Goal: Understand process/instructions: Learn how to perform a task or action

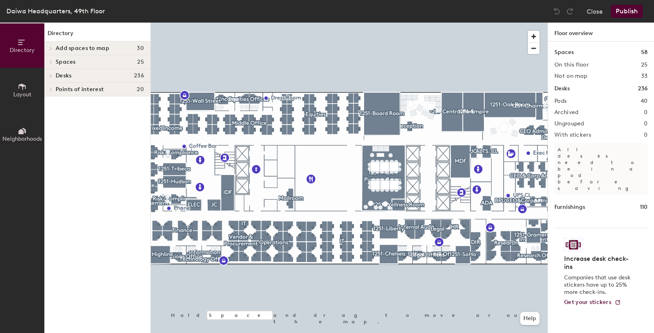
click at [68, 63] on span "Spaces" at bounding box center [66, 62] width 20 height 6
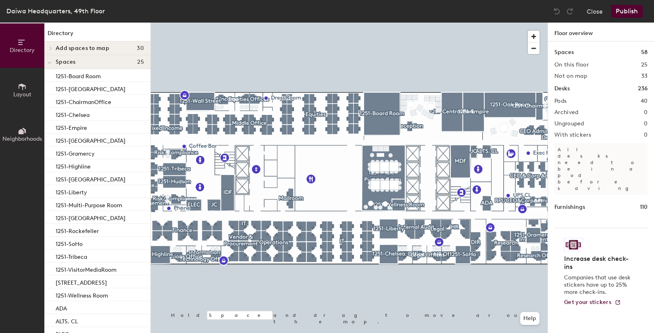
click at [48, 63] on icon at bounding box center [49, 63] width 3 height 2
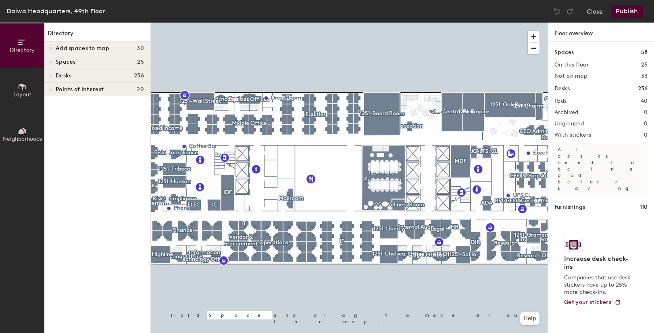
click at [21, 90] on icon at bounding box center [22, 86] width 9 height 9
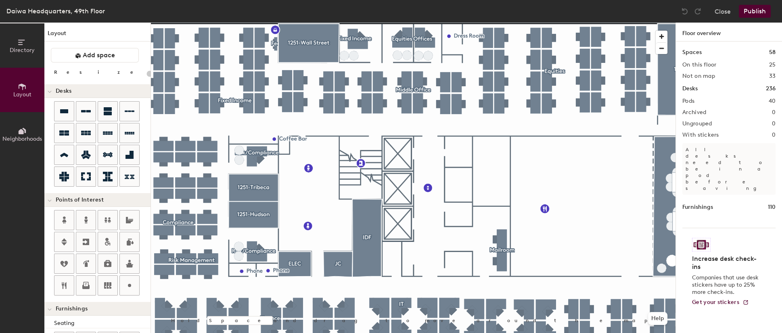
click at [24, 132] on icon at bounding box center [22, 131] width 9 height 9
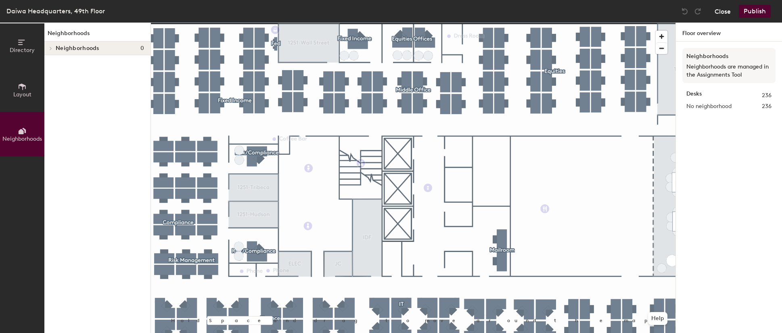
click at [720, 11] on button "Close" at bounding box center [723, 11] width 16 height 13
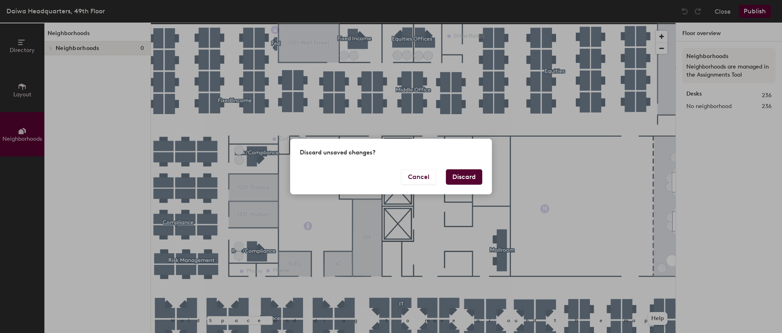
click at [469, 175] on button "Discard" at bounding box center [464, 176] width 36 height 15
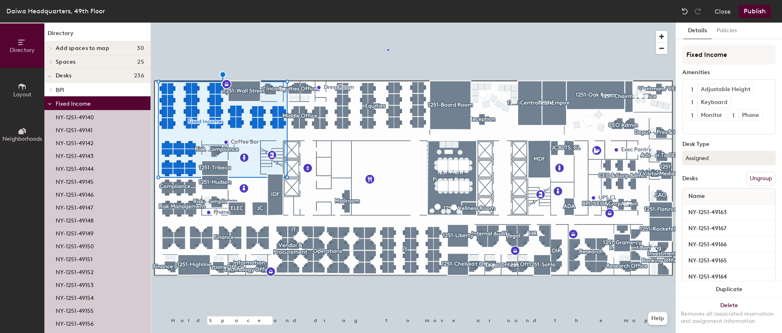
click at [387, 23] on div at bounding box center [413, 23] width 525 height 0
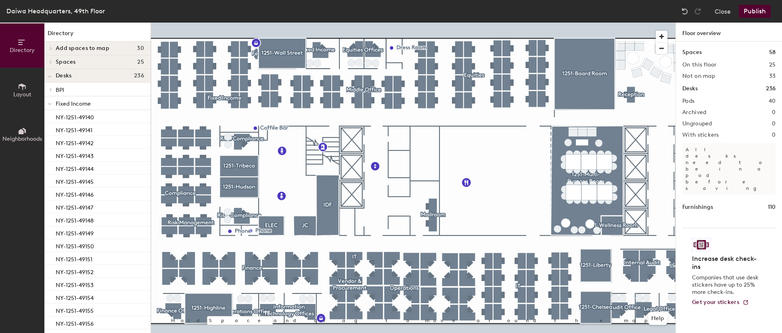
click at [627, 13] on div "Daiwa Headquarters, 49th Floor Close Publish" at bounding box center [391, 11] width 782 height 23
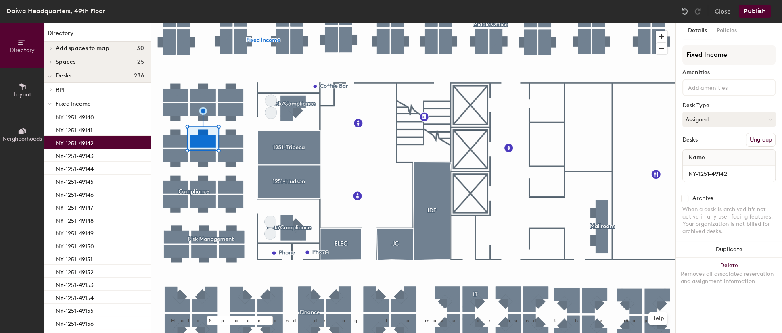
click at [86, 141] on p "NY-1251-49142" at bounding box center [75, 142] width 38 height 9
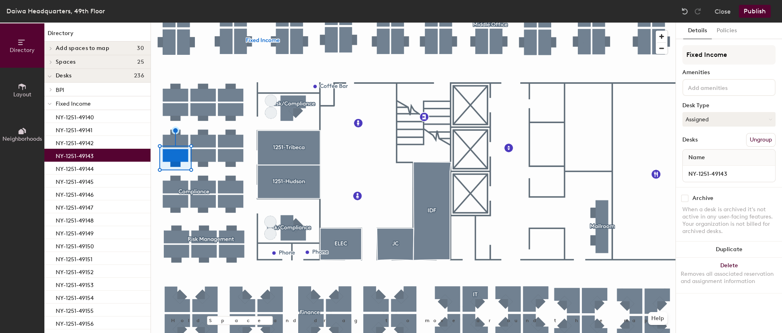
click at [87, 154] on p "NY-1251-49143" at bounding box center [75, 154] width 38 height 9
click at [84, 118] on p "NY-1251-49140" at bounding box center [75, 116] width 38 height 9
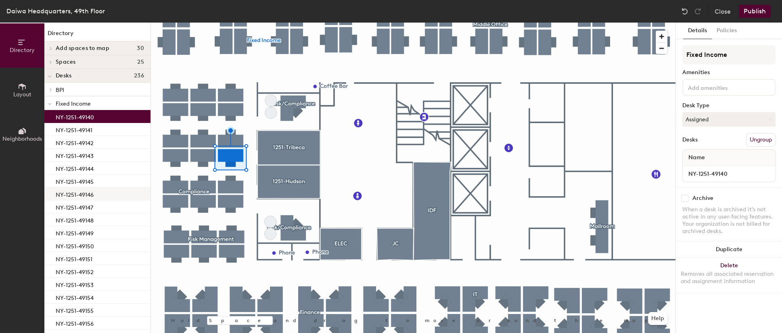
click at [79, 196] on p "NY-1251-49146" at bounding box center [75, 193] width 38 height 9
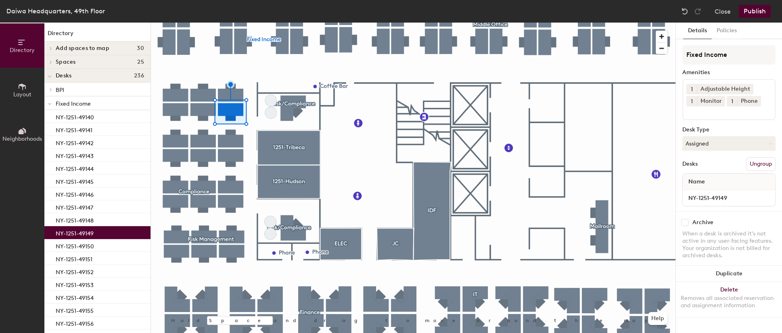
click at [76, 234] on p "NY-1251-49149" at bounding box center [75, 232] width 38 height 9
click at [72, 261] on p "NY-1251-49151" at bounding box center [74, 258] width 37 height 9
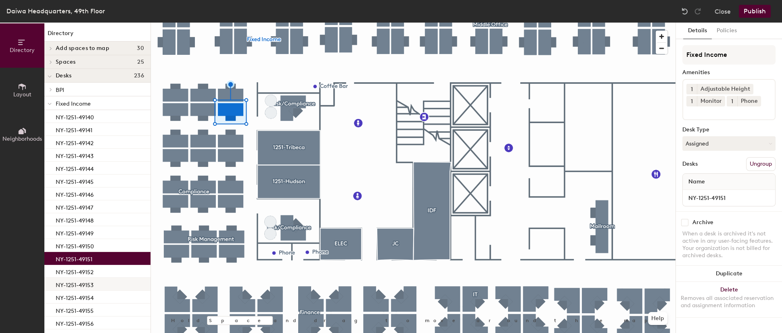
click at [73, 281] on p "NY-1251-49153" at bounding box center [75, 284] width 38 height 9
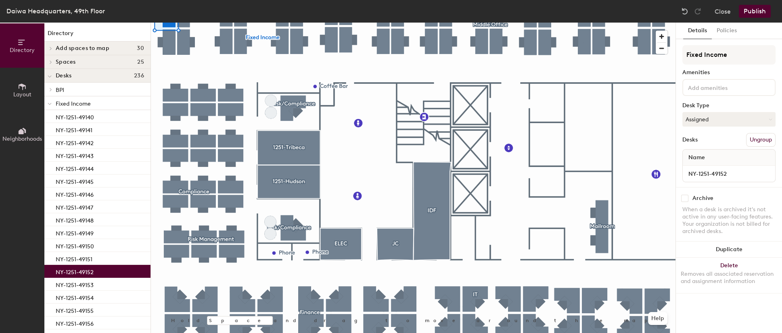
click at [75, 272] on p "NY-1251-49152" at bounding box center [75, 271] width 38 height 9
click at [79, 258] on p "NY-1251-49151" at bounding box center [74, 258] width 37 height 9
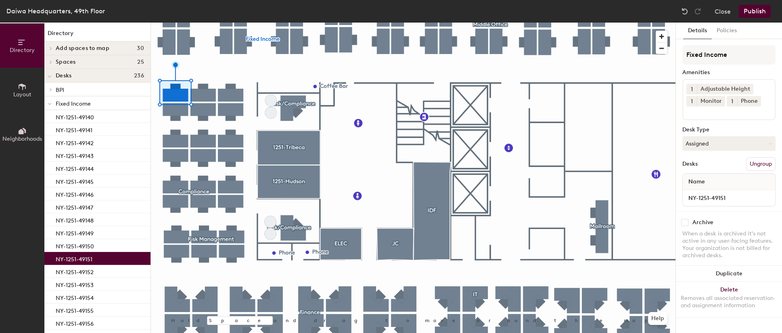
click at [23, 49] on span "Directory" at bounding box center [22, 50] width 25 height 7
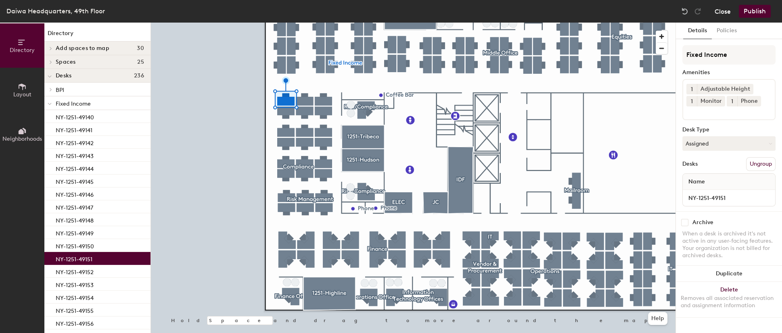
click at [720, 10] on button "Close" at bounding box center [723, 11] width 16 height 13
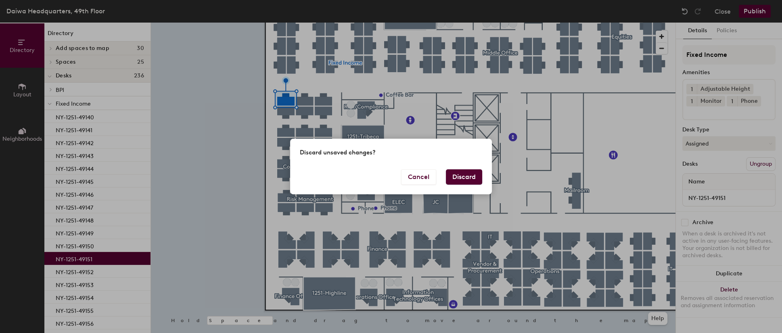
click at [468, 175] on button "Discard" at bounding box center [464, 176] width 36 height 15
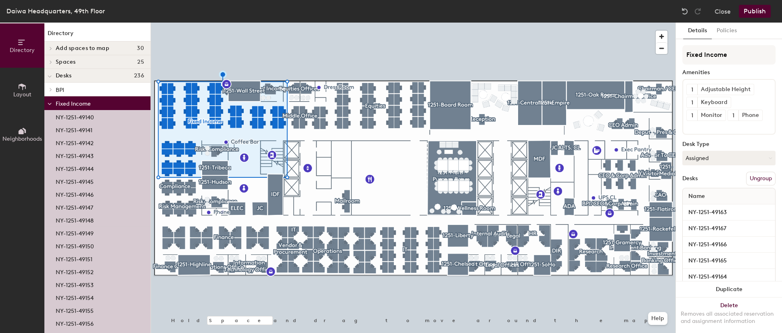
click at [88, 232] on p "NY-1251-49149" at bounding box center [75, 232] width 38 height 9
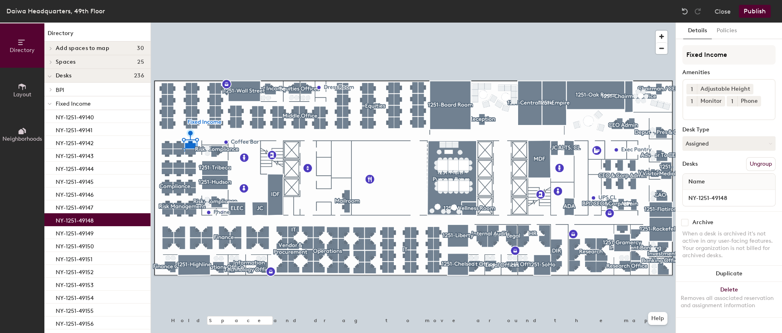
click at [88, 224] on p "NY-1251-49148" at bounding box center [75, 219] width 38 height 9
click at [89, 192] on p "NY-1251-49146" at bounding box center [75, 193] width 38 height 9
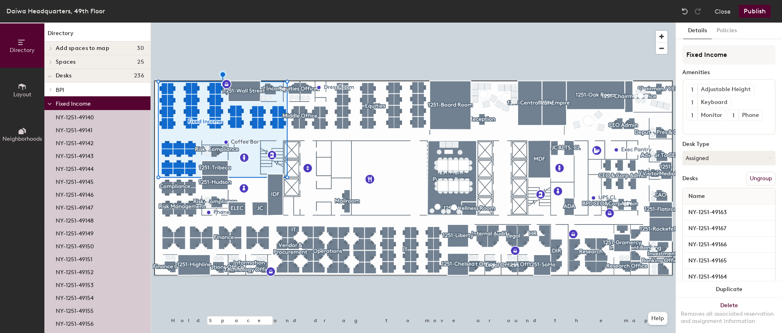
click at [89, 229] on p "NY-1251-49149" at bounding box center [75, 232] width 38 height 9
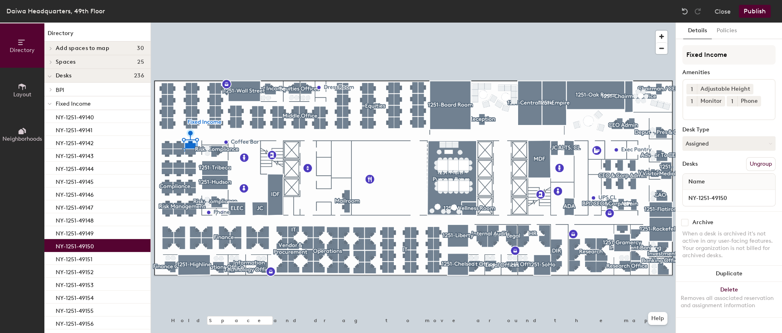
click at [91, 248] on p "NY-1251-49150" at bounding box center [75, 245] width 38 height 9
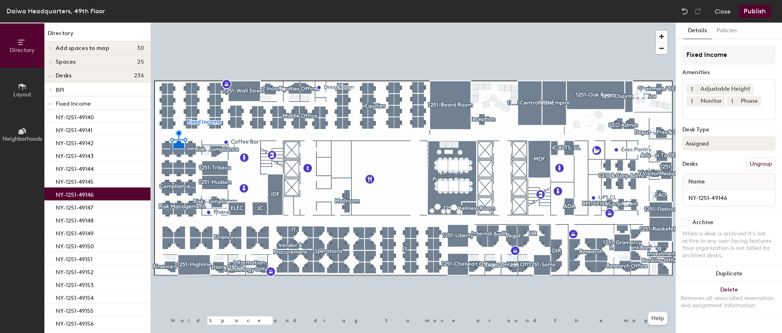
click at [85, 193] on p "NY-1251-49146" at bounding box center [75, 193] width 38 height 9
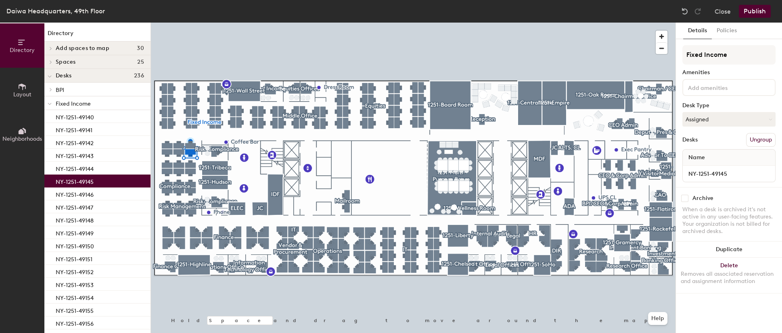
click at [87, 182] on p "NY-1251-49145" at bounding box center [75, 180] width 38 height 9
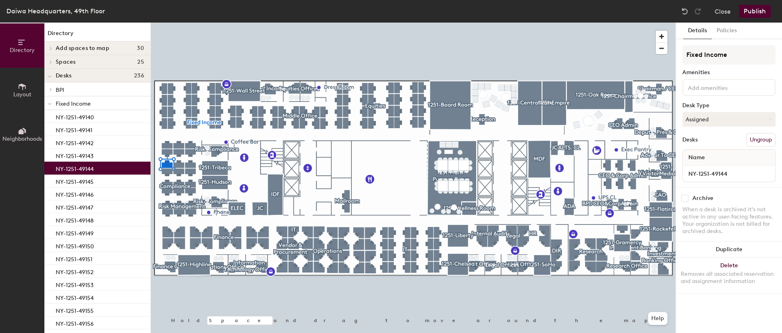
click at [87, 170] on p "NY-1251-49144" at bounding box center [75, 167] width 38 height 9
click at [729, 31] on button "Policies" at bounding box center [727, 31] width 30 height 17
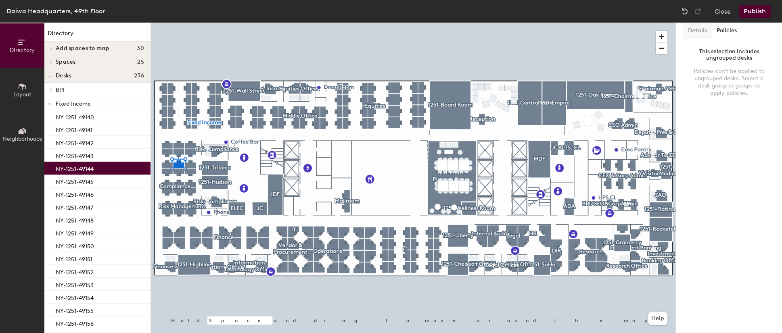
click at [702, 29] on button "Details" at bounding box center [697, 31] width 29 height 17
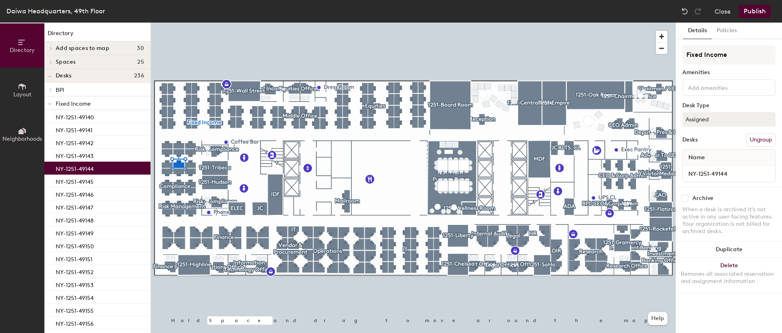
click at [690, 138] on div "Desks" at bounding box center [689, 140] width 15 height 6
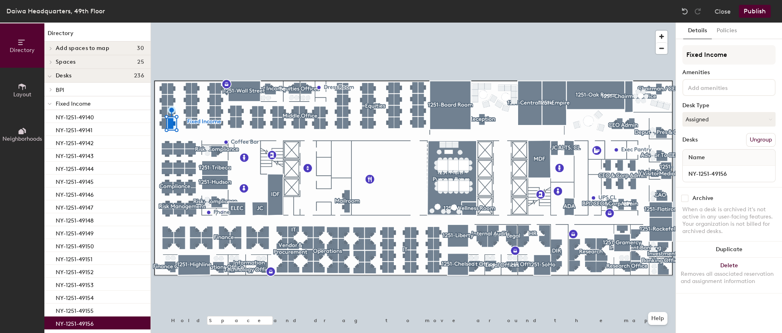
click at [70, 104] on span "Fixed Income" at bounding box center [73, 103] width 35 height 7
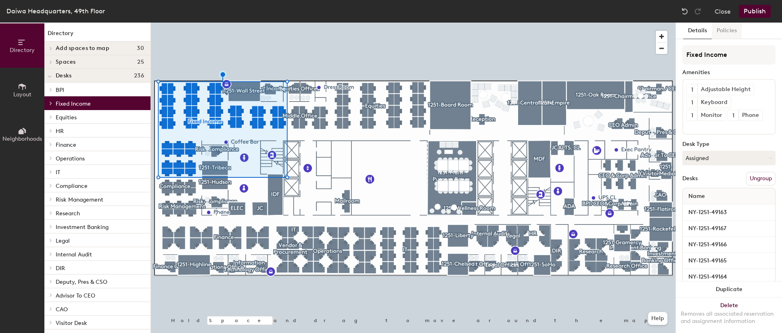
click at [729, 30] on button "Policies" at bounding box center [727, 31] width 30 height 17
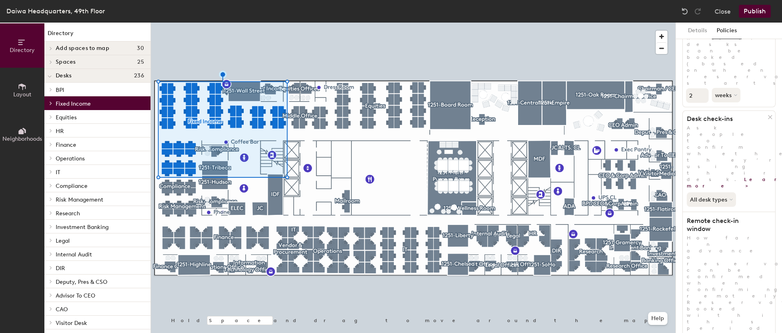
scroll to position [77, 0]
click at [631, 23] on div at bounding box center [413, 23] width 525 height 0
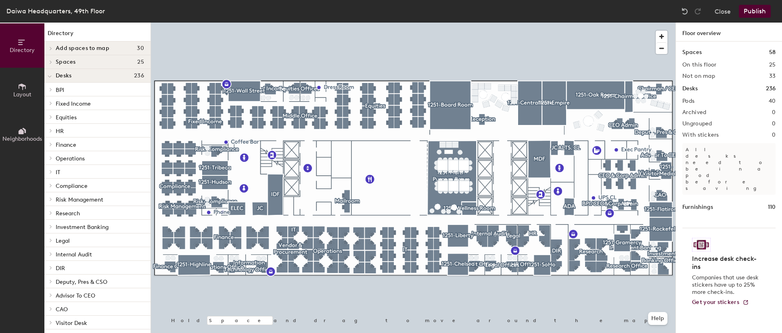
click at [56, 171] on span "IT" at bounding box center [58, 172] width 4 height 7
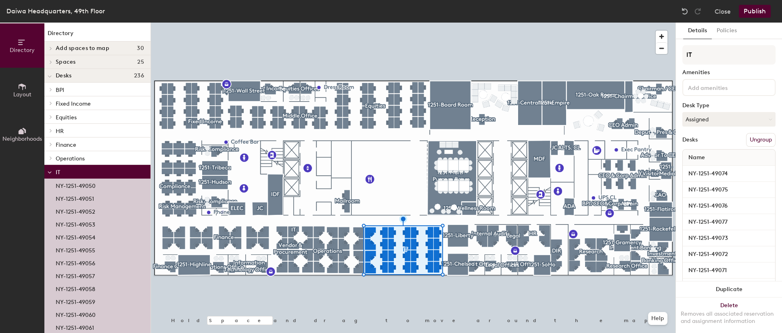
click at [71, 159] on span "Operations" at bounding box center [70, 158] width 29 height 7
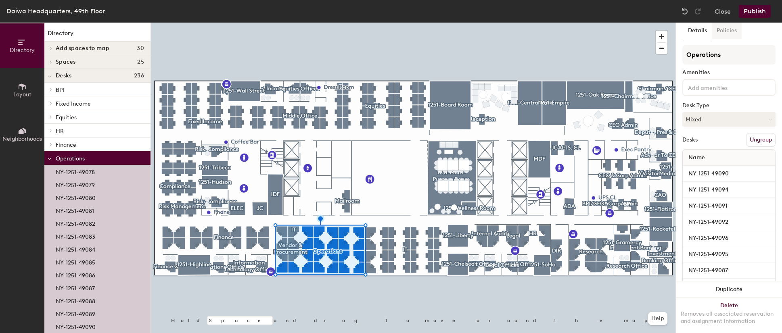
click at [726, 31] on button "Policies" at bounding box center [727, 31] width 30 height 17
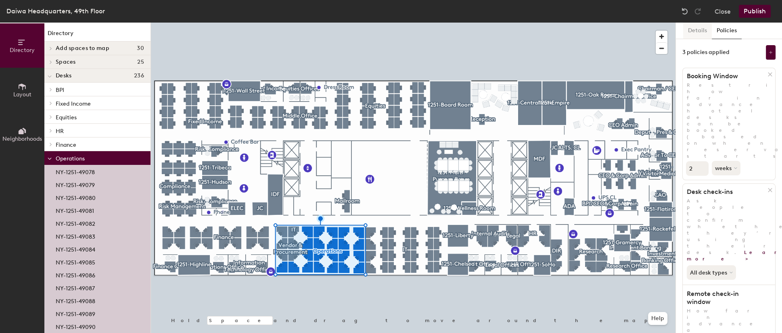
click at [696, 29] on button "Details" at bounding box center [697, 31] width 29 height 17
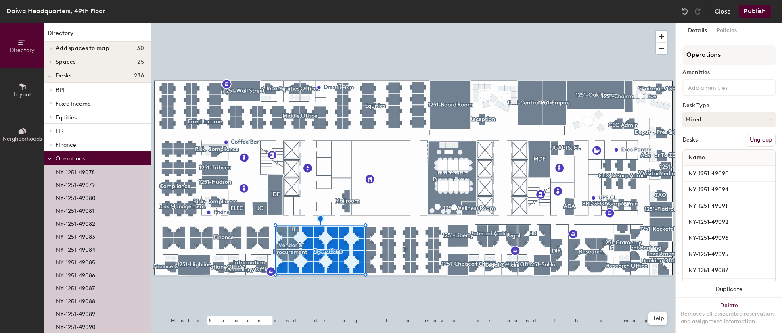
click at [723, 11] on button "Close" at bounding box center [723, 11] width 16 height 13
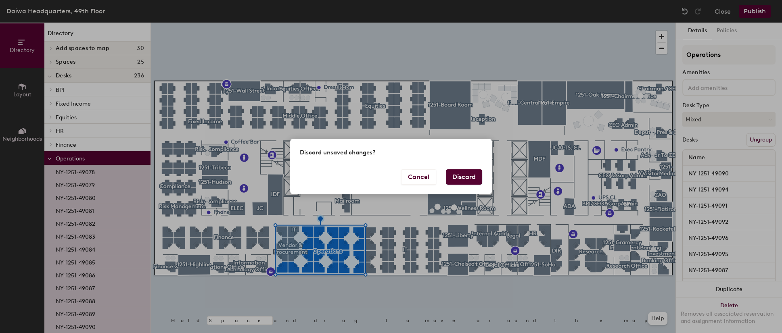
click at [462, 176] on button "Discard" at bounding box center [464, 176] width 36 height 15
